Goal: Information Seeking & Learning: Stay updated

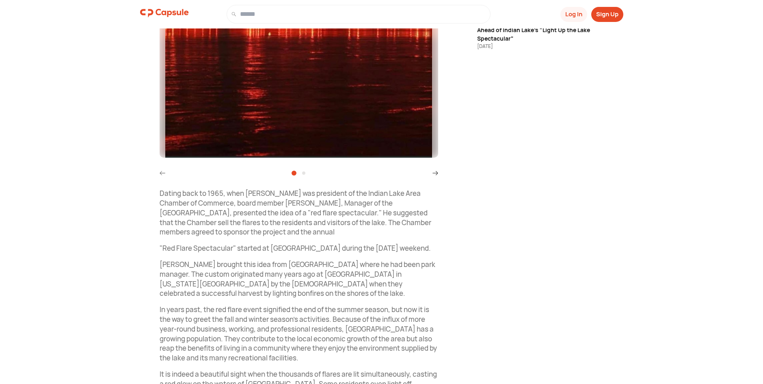
scroll to position [92, 0]
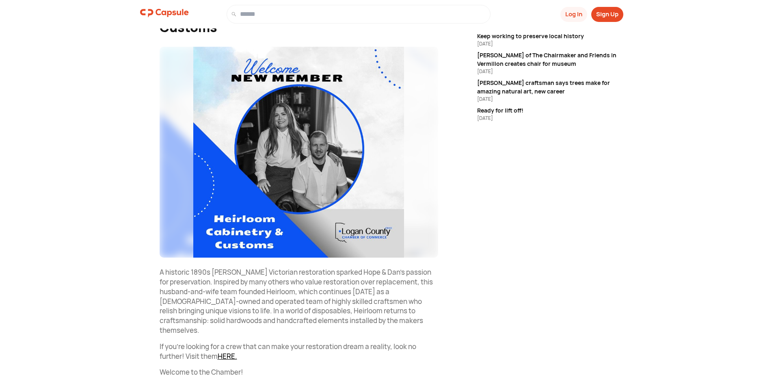
scroll to position [121, 0]
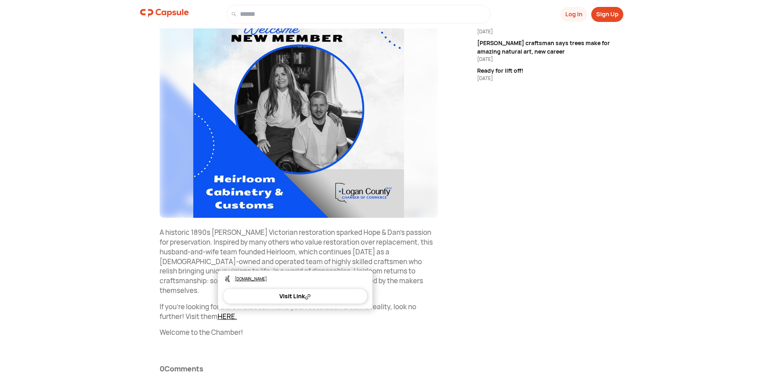
click at [230, 312] on link "HERE." at bounding box center [227, 316] width 19 height 9
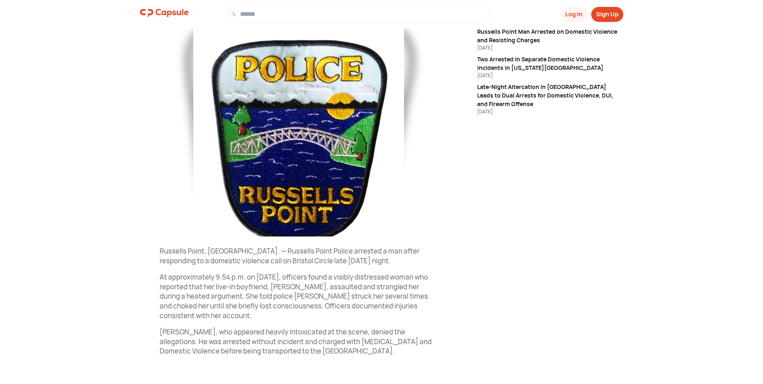
scroll to position [131, 0]
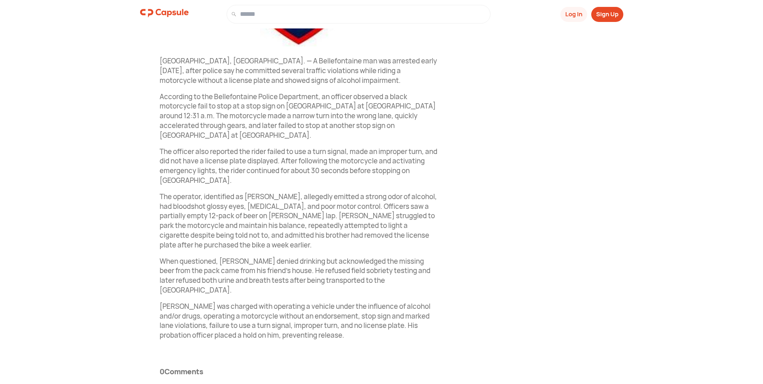
scroll to position [295, 0]
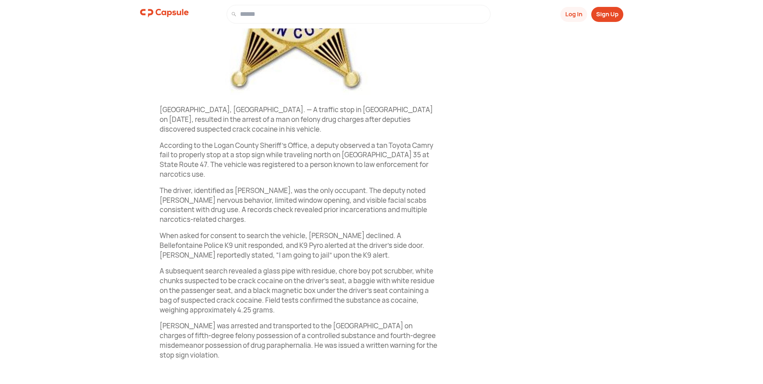
scroll to position [276, 0]
